Goal: Task Accomplishment & Management: Manage account settings

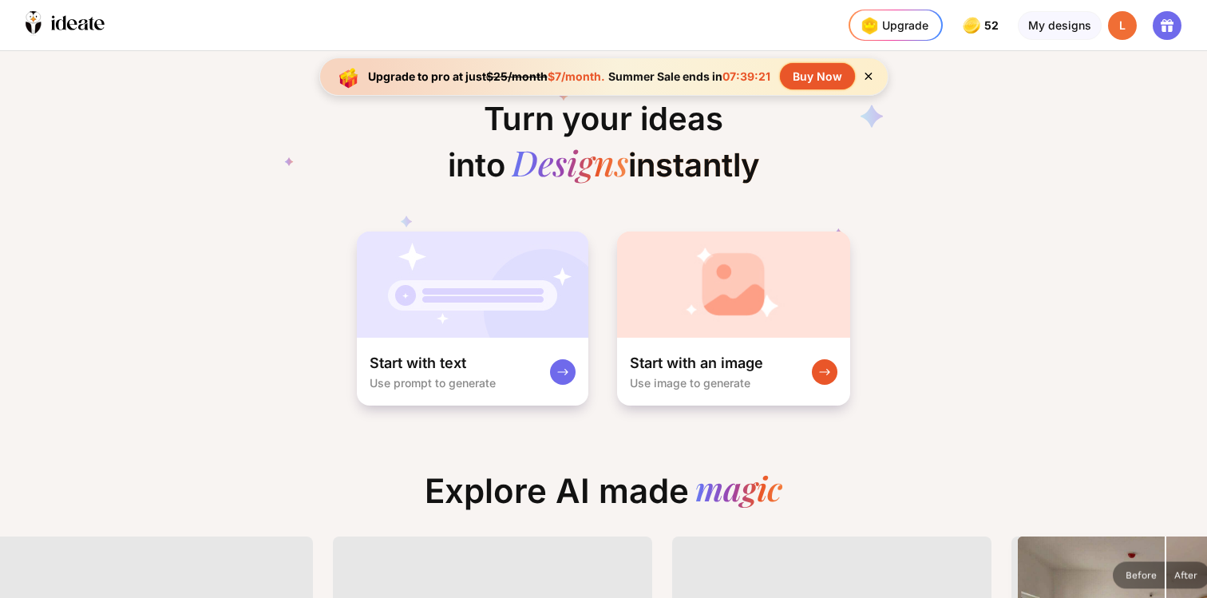
click at [1125, 40] on div "Upgrade 52 52 52 52 credits left Upgrade My designs L" at bounding box center [1028, 25] width 358 height 50
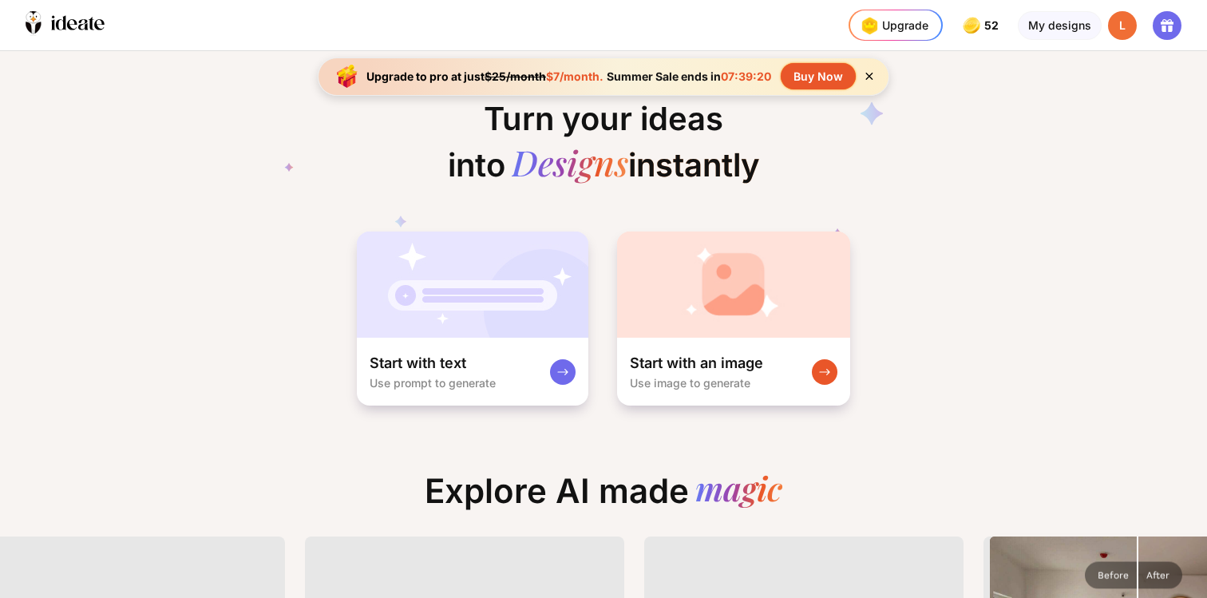
click at [1121, 24] on div "L" at bounding box center [1122, 25] width 29 height 29
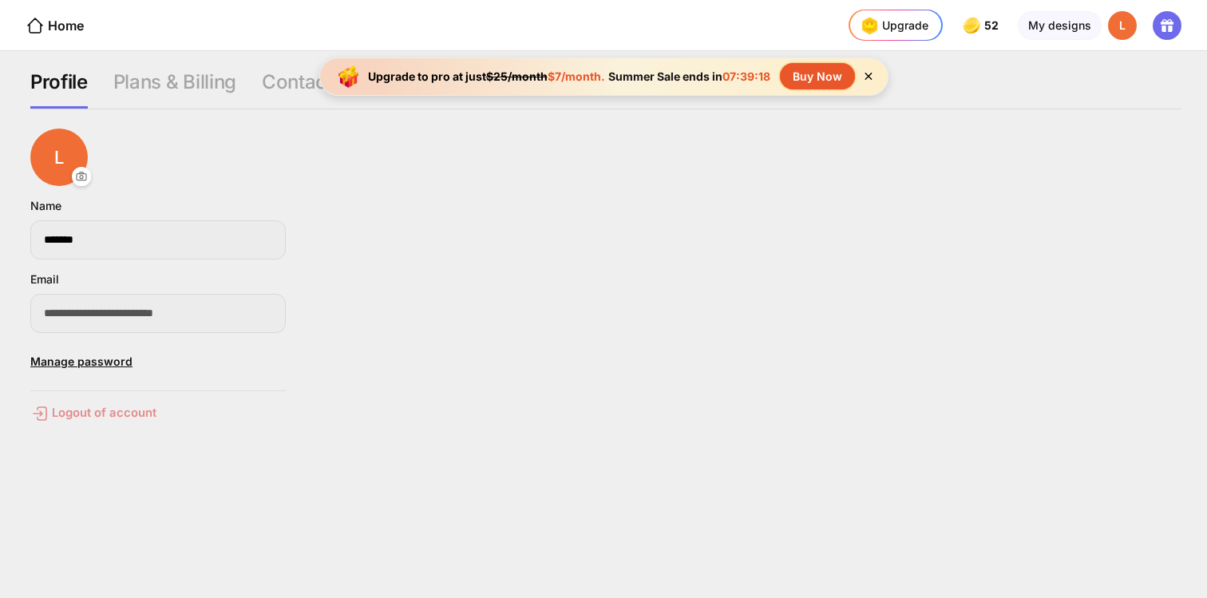
click at [98, 415] on div "Logout of account" at bounding box center [157, 413] width 255 height 19
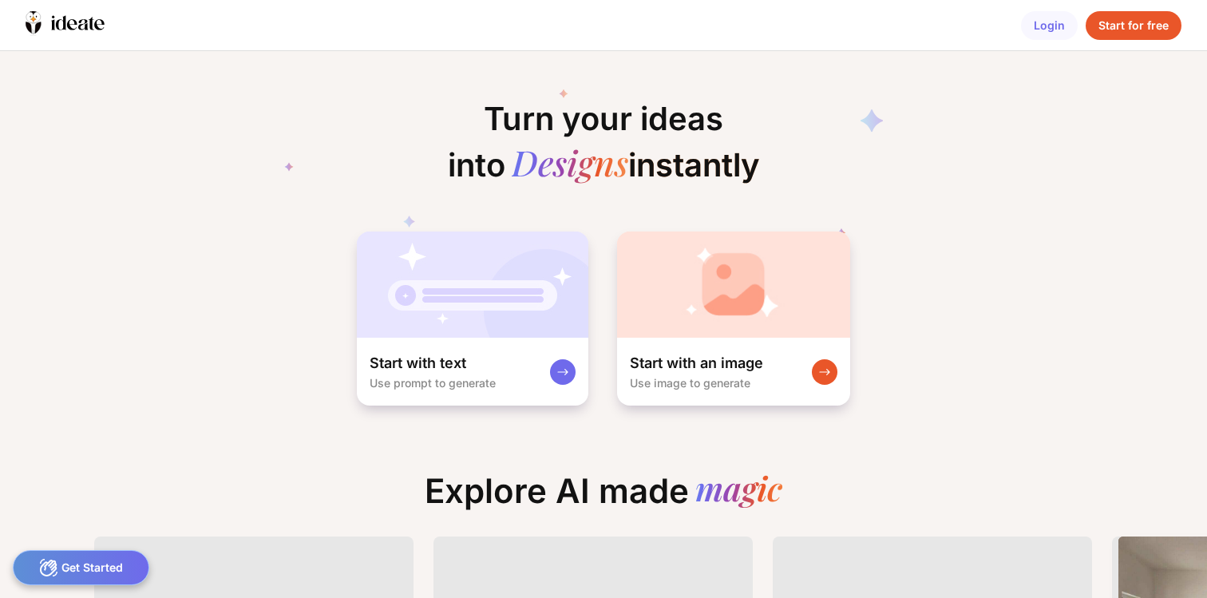
click at [1129, 30] on div "Start for free" at bounding box center [1134, 25] width 96 height 29
